Goal: Information Seeking & Learning: Learn about a topic

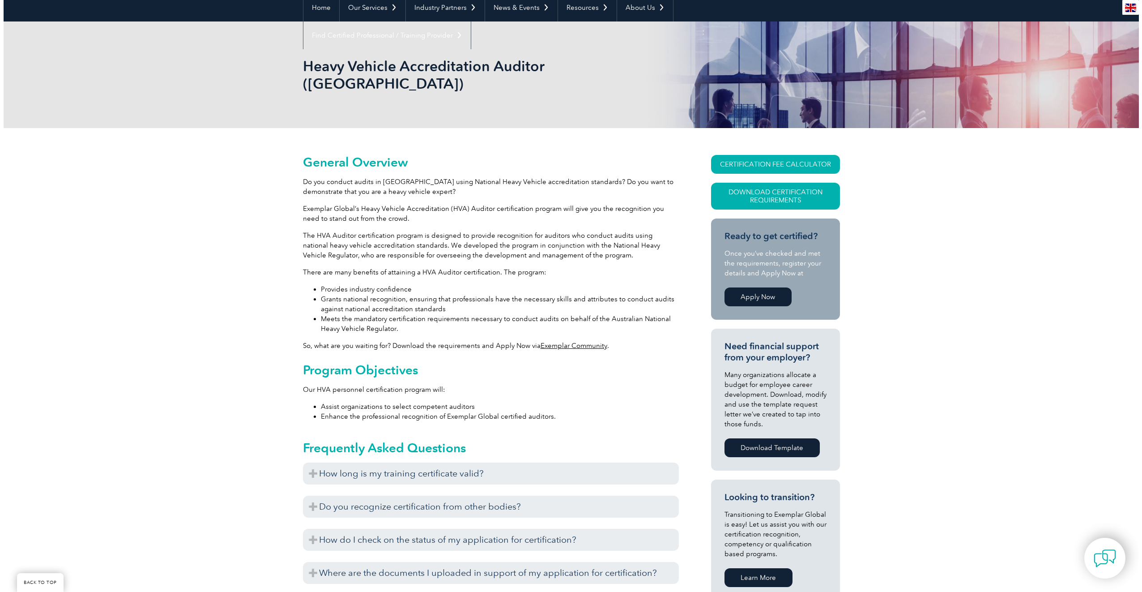
scroll to position [90, 0]
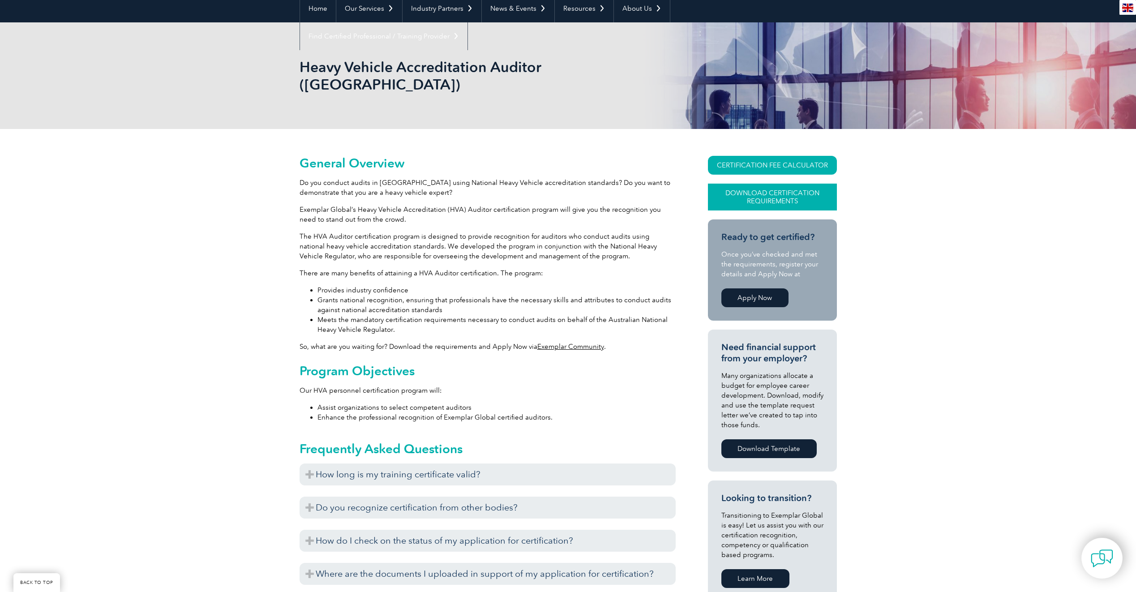
click at [788, 184] on link "Download Certification Requirements" at bounding box center [772, 197] width 129 height 27
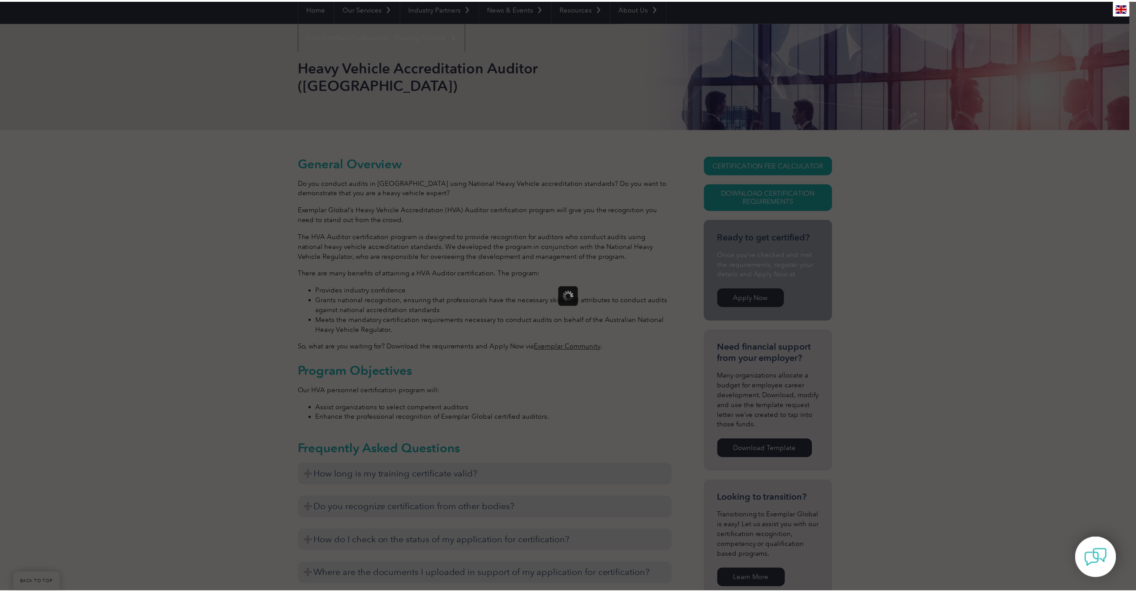
scroll to position [0, 0]
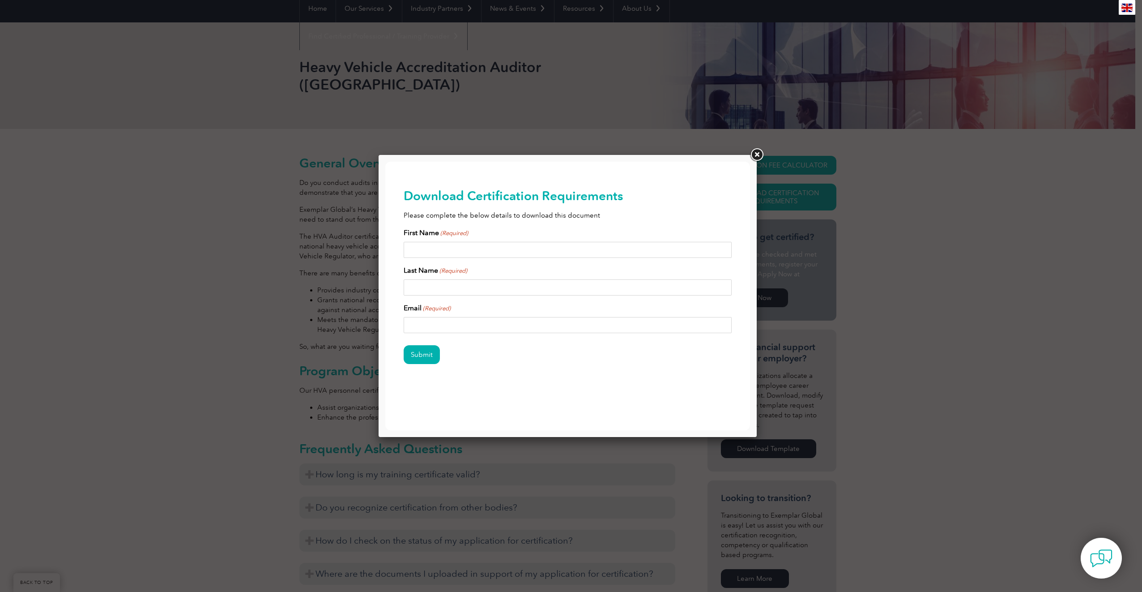
click at [759, 152] on link at bounding box center [757, 155] width 16 height 16
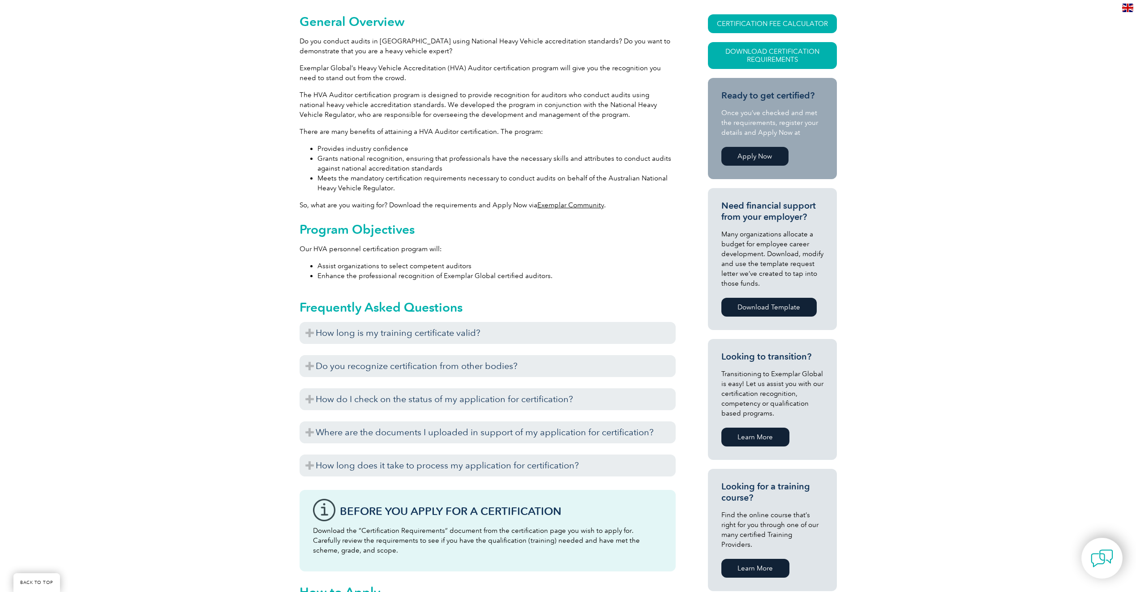
scroll to position [269, 0]
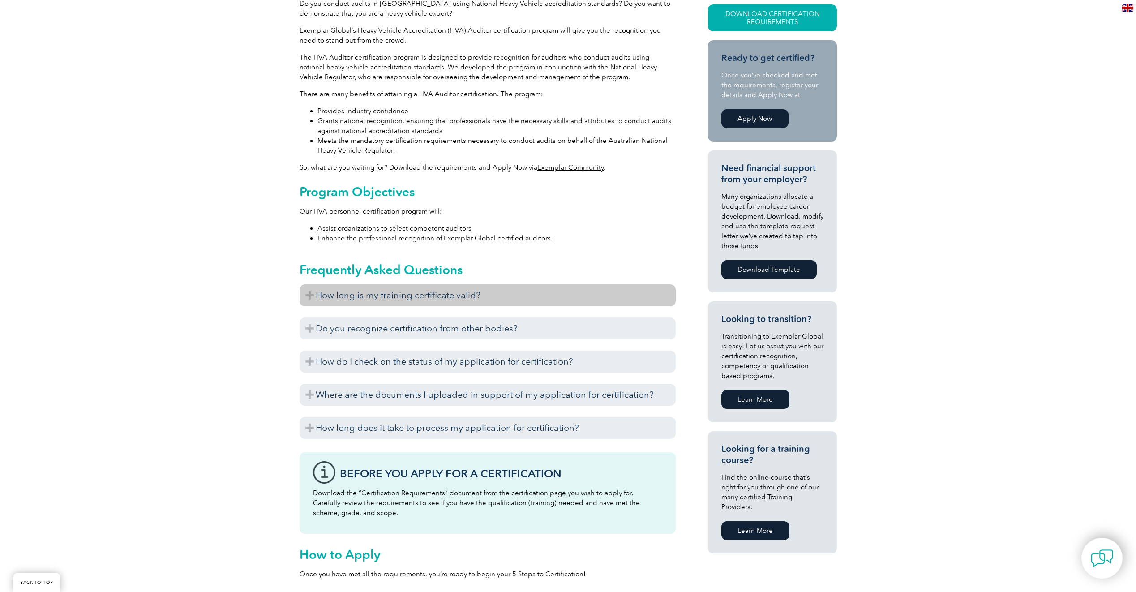
click at [420, 284] on h3 "How long is my training certificate valid?" at bounding box center [487, 295] width 376 height 22
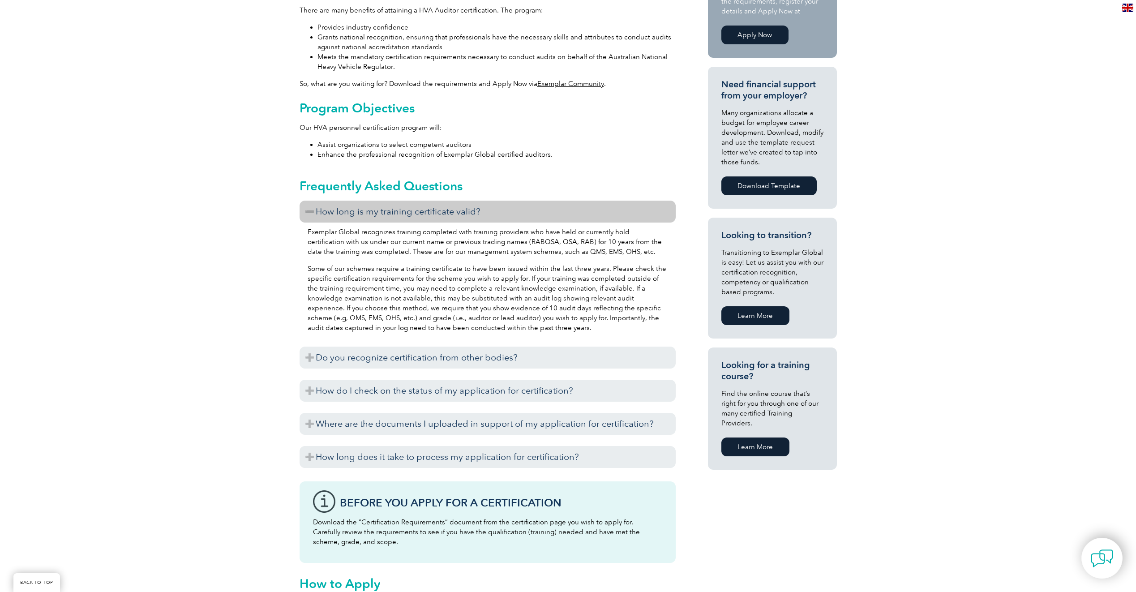
scroll to position [358, 0]
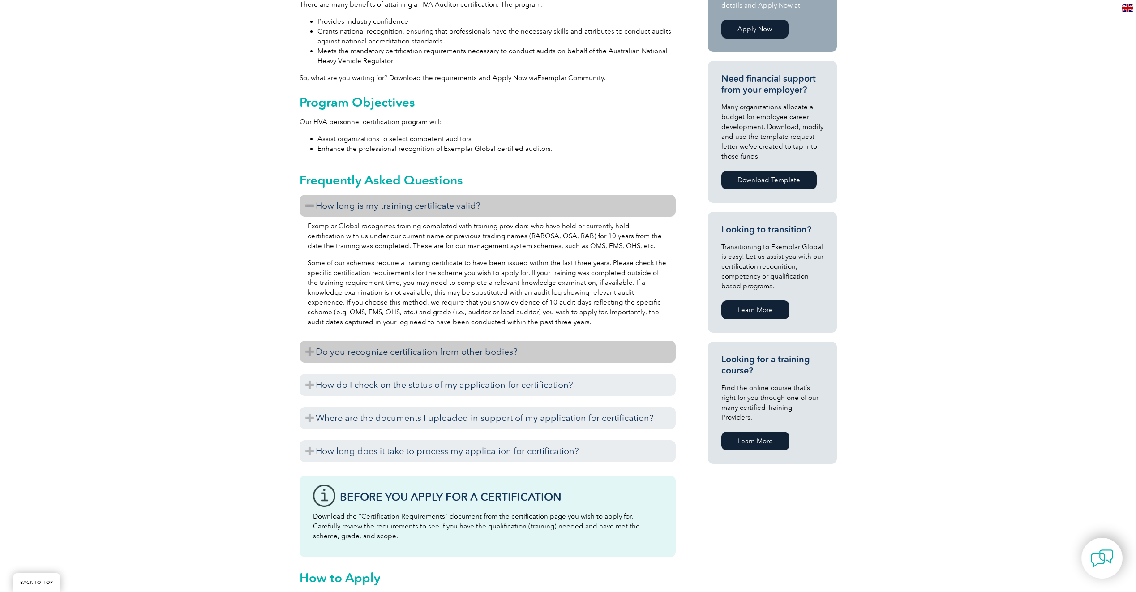
click at [385, 341] on h3 "Do you recognize certification from other bodies?" at bounding box center [487, 352] width 376 height 22
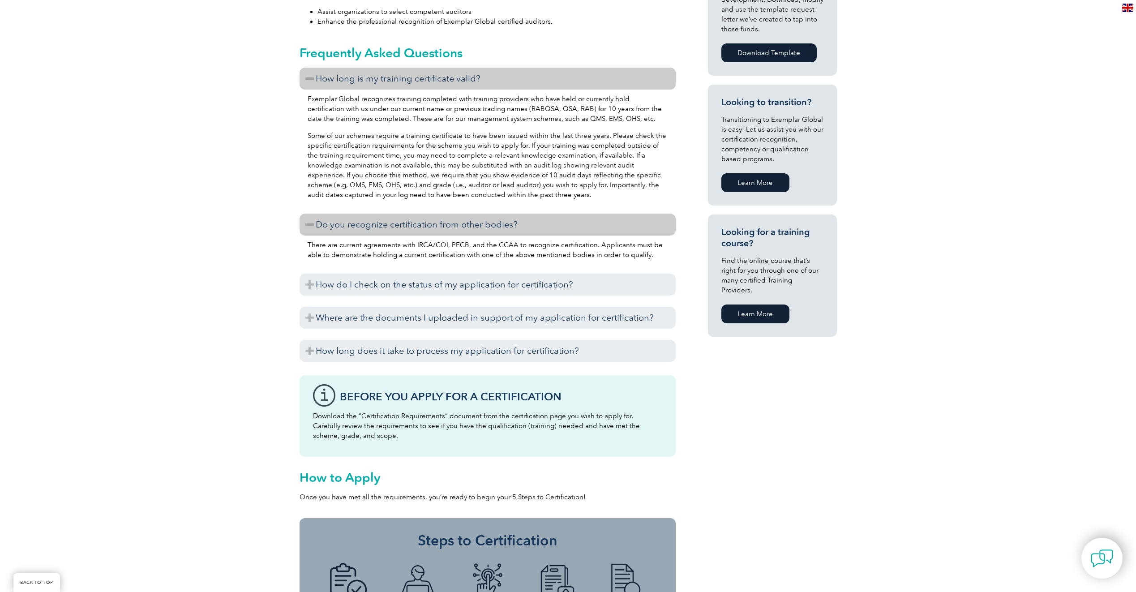
scroll to position [492, 0]
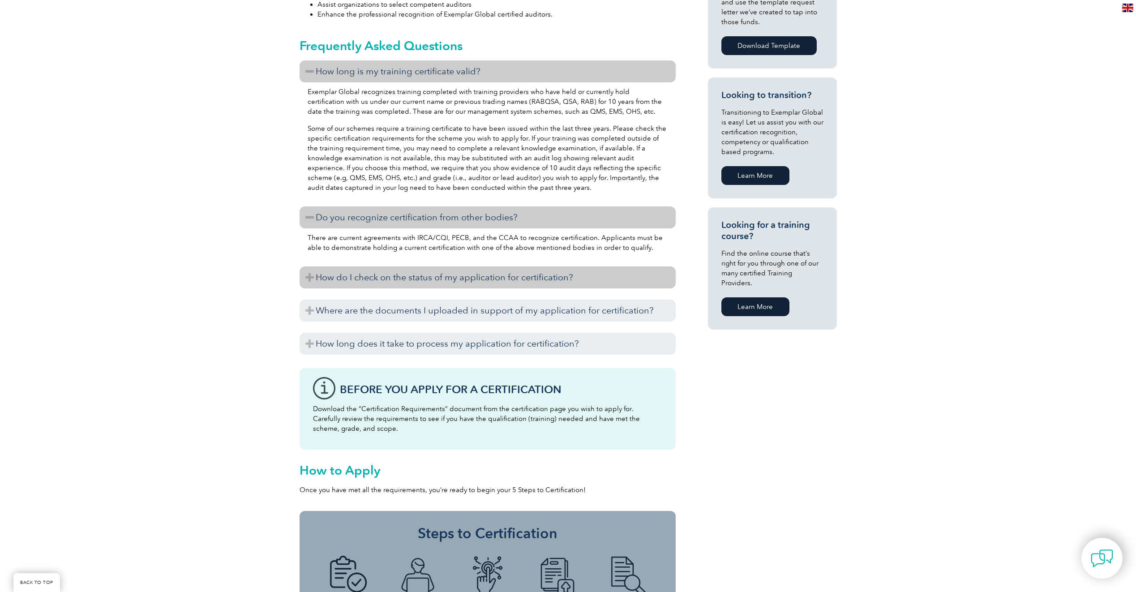
click at [396, 266] on h3 "How do I check on the status of my application for certification?" at bounding box center [487, 277] width 376 height 22
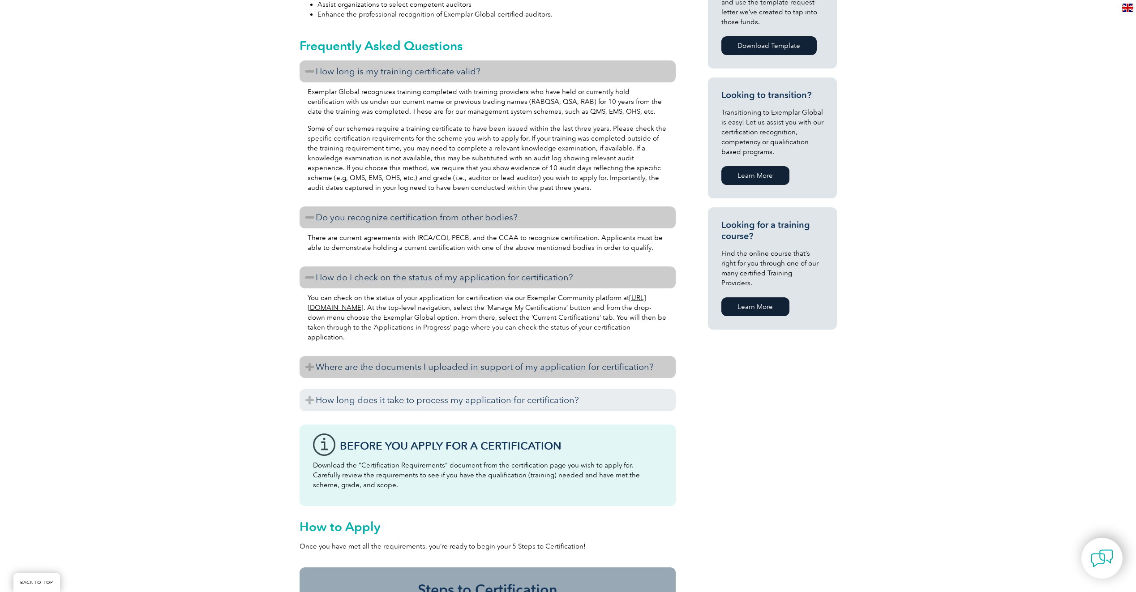
click at [389, 356] on h3 "Where are the documents I uploaded in support of my application for certificati…" at bounding box center [487, 367] width 376 height 22
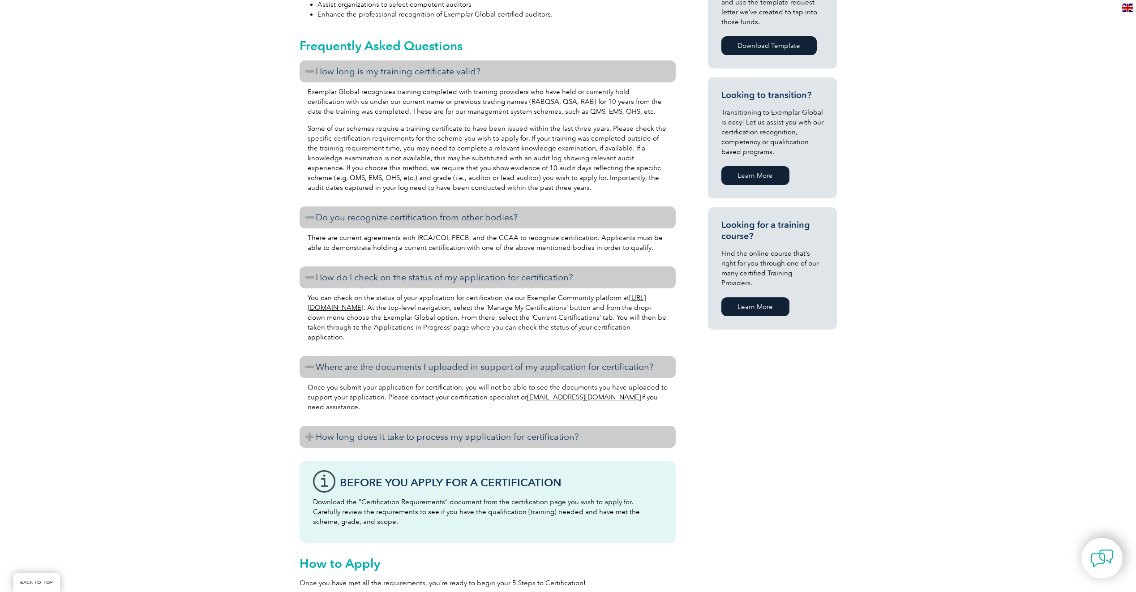
click at [397, 426] on h3 "How long does it take to process my application for certification?" at bounding box center [487, 437] width 376 height 22
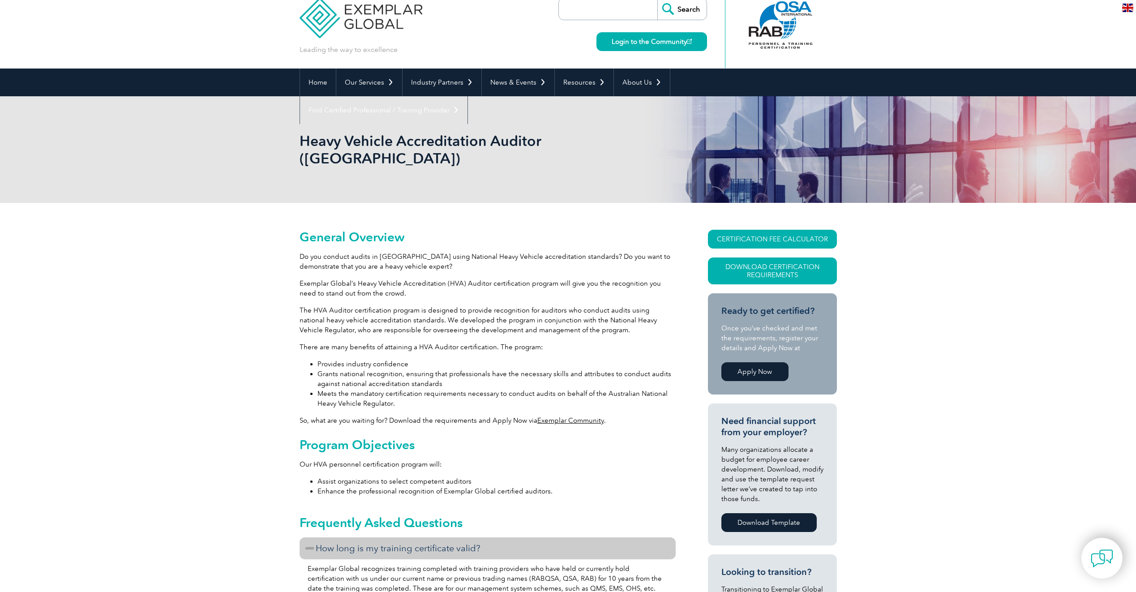
scroll to position [0, 0]
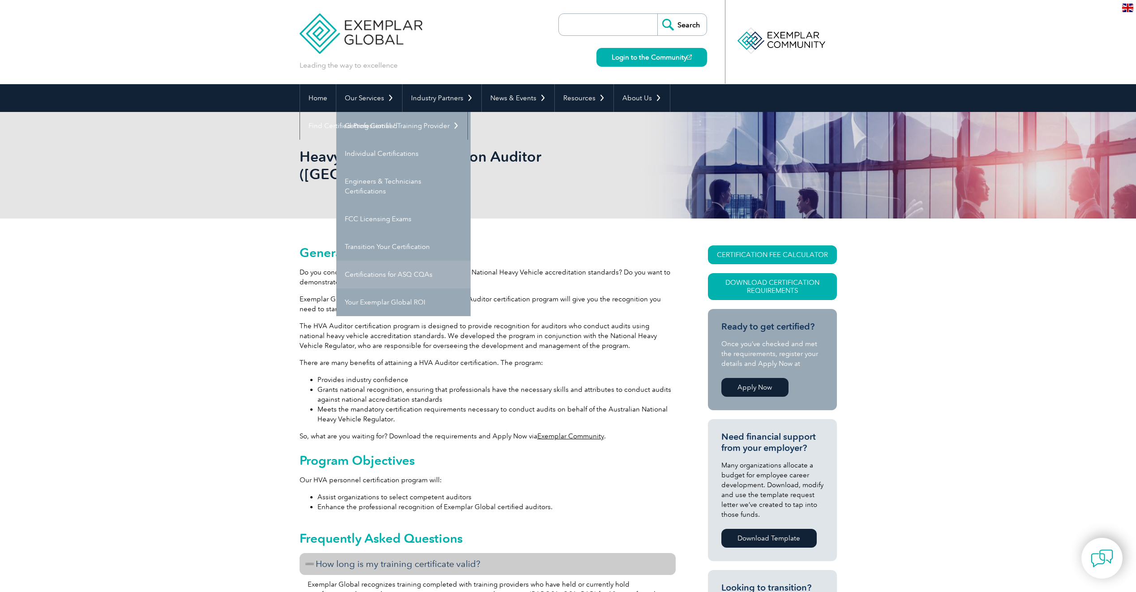
click at [406, 268] on link "Certifications for ASQ CQAs" at bounding box center [403, 275] width 134 height 28
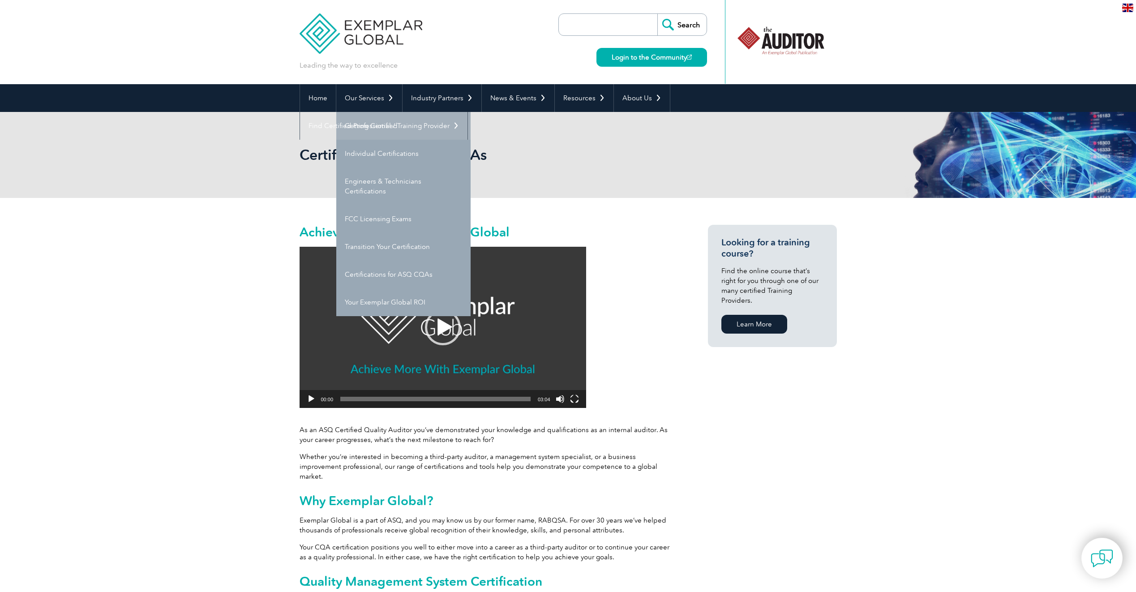
click at [355, 125] on link "Getting Certified" at bounding box center [403, 126] width 134 height 28
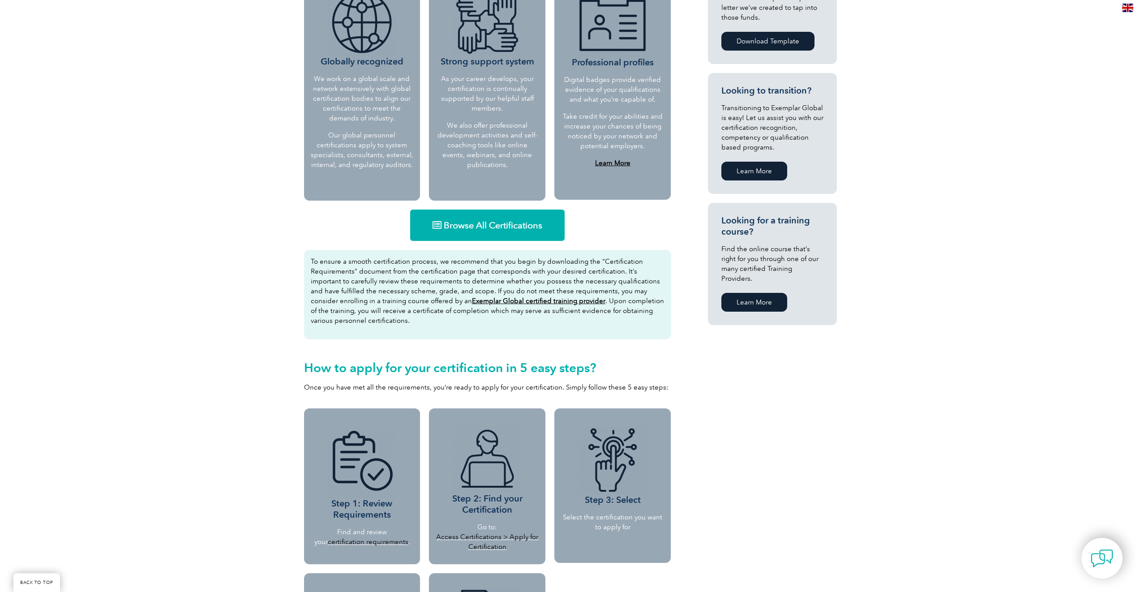
scroll to position [448, 0]
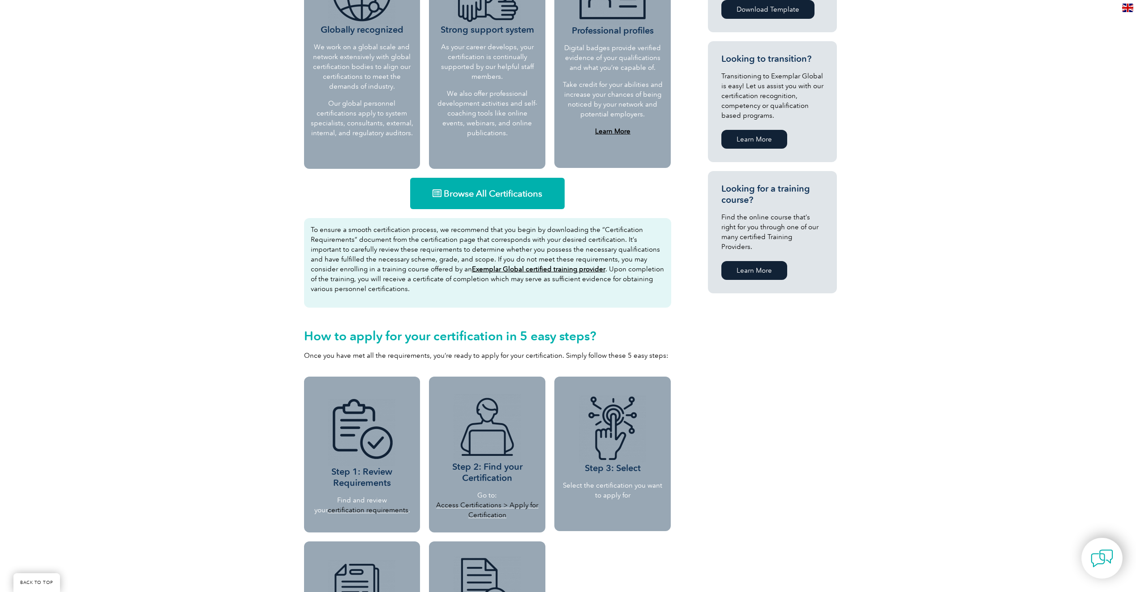
click at [483, 191] on span "Browse All Certifications" at bounding box center [493, 193] width 98 height 9
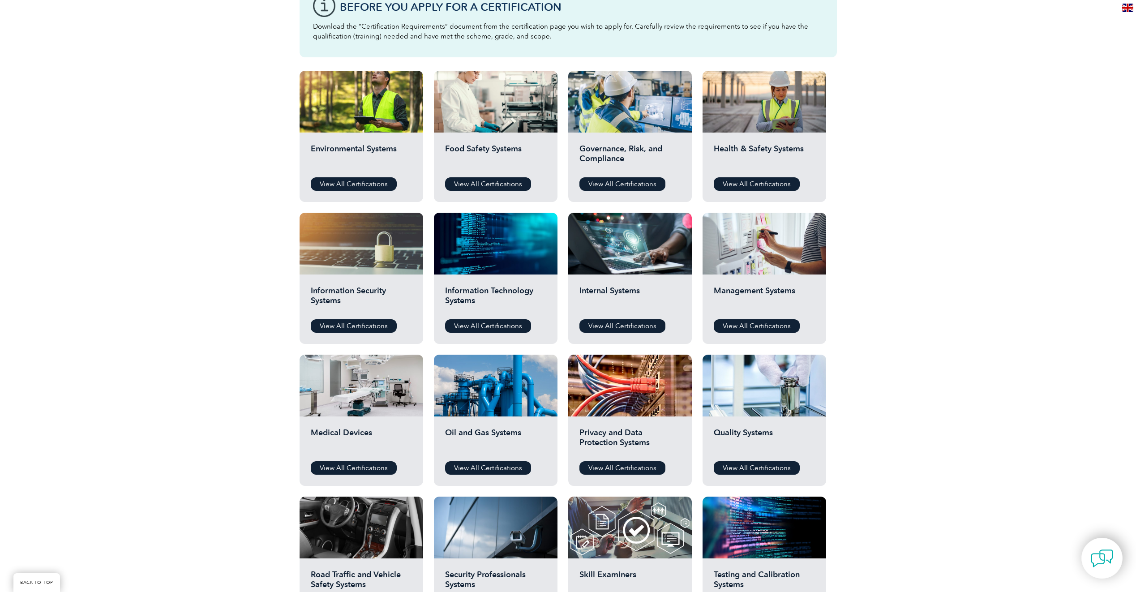
scroll to position [224, 0]
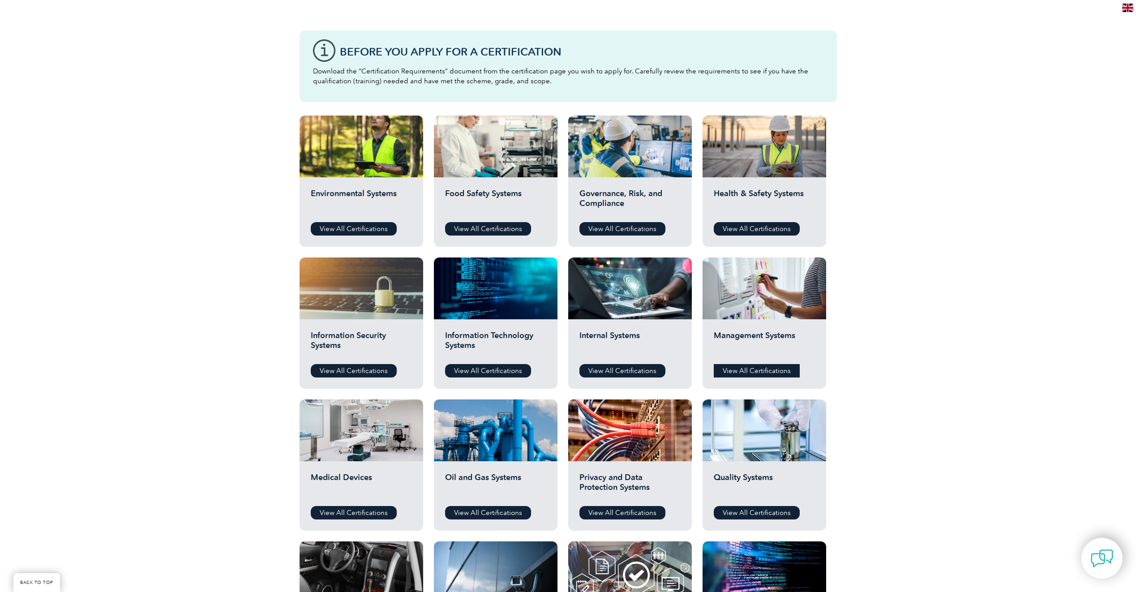
click at [753, 367] on link "View All Certifications" at bounding box center [757, 370] width 86 height 13
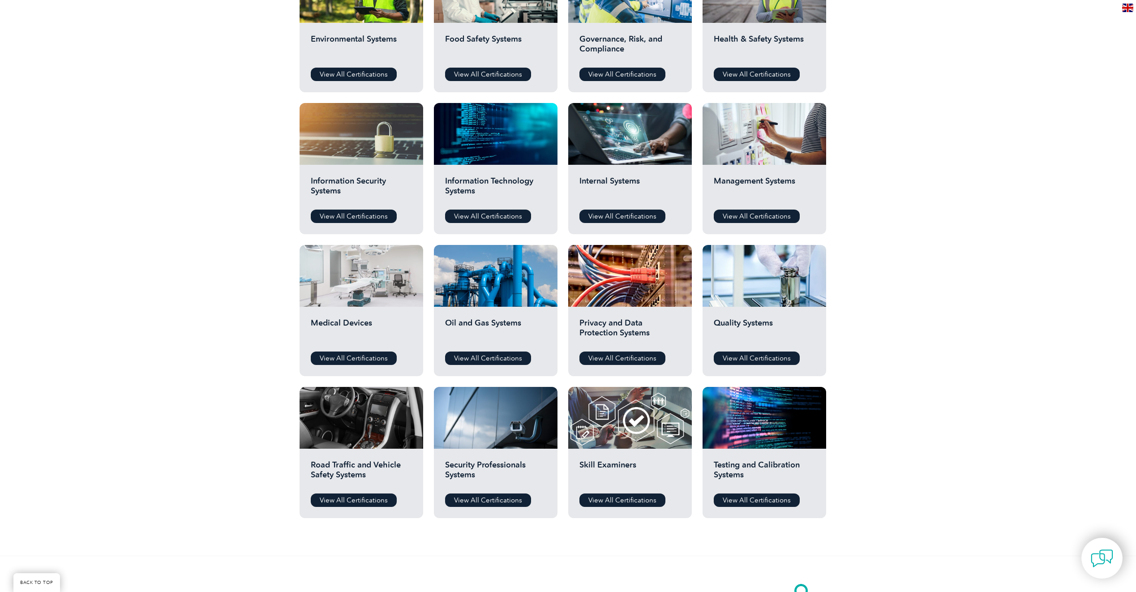
scroll to position [403, 0]
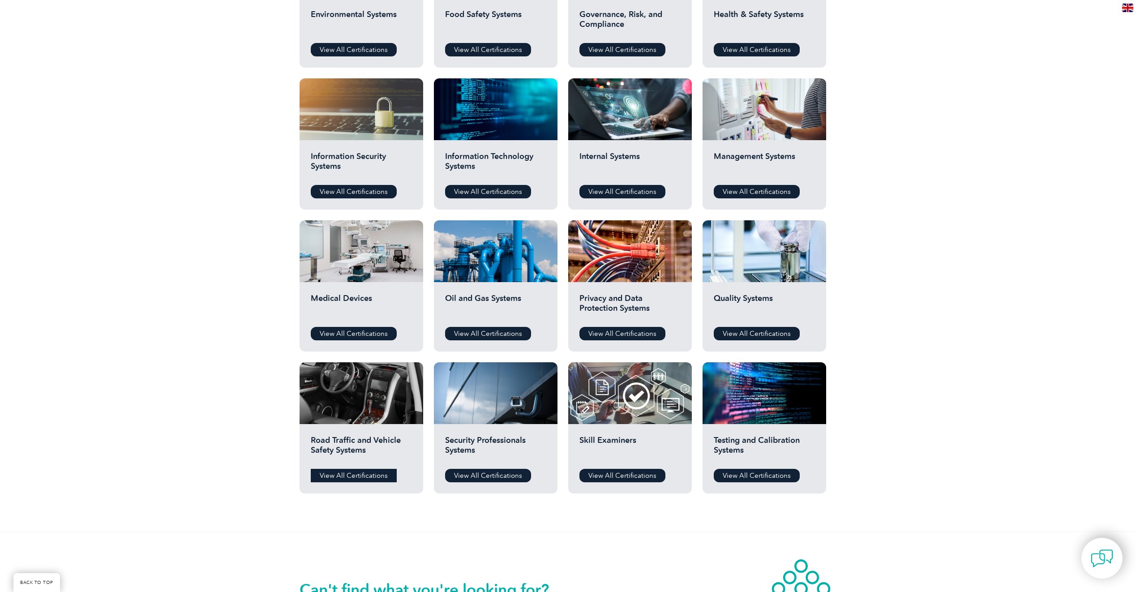
click at [356, 474] on link "View All Certifications" at bounding box center [354, 475] width 86 height 13
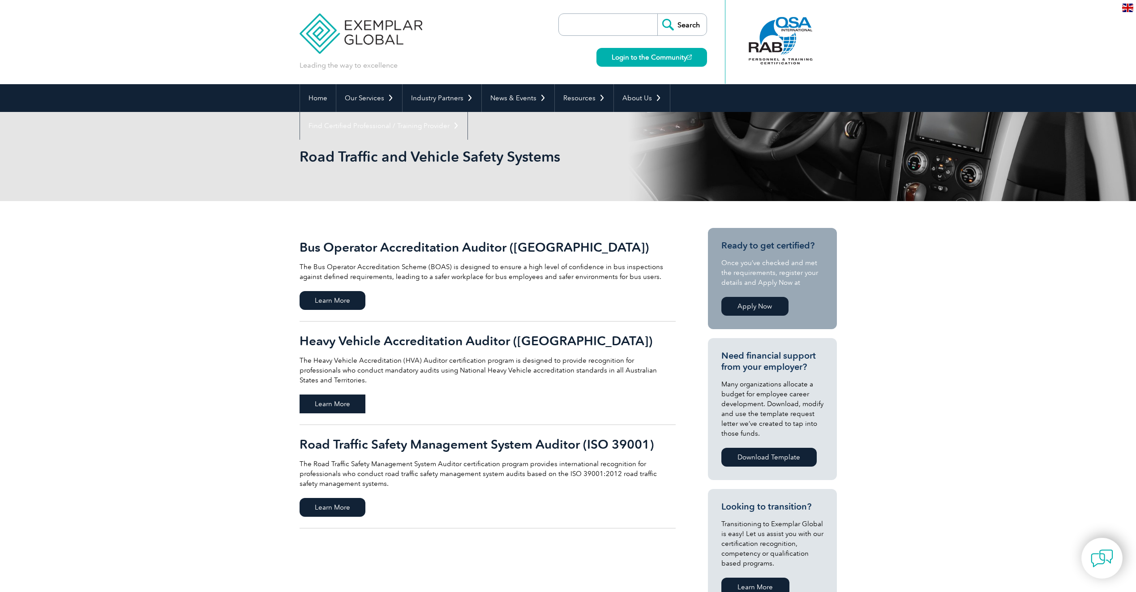
click at [338, 394] on span "Learn More" at bounding box center [332, 403] width 66 height 19
